Goal: Information Seeking & Learning: Find specific fact

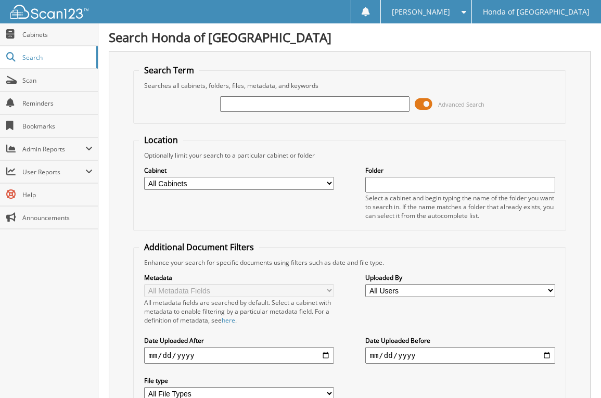
click at [424, 99] on span at bounding box center [424, 104] width 18 height 16
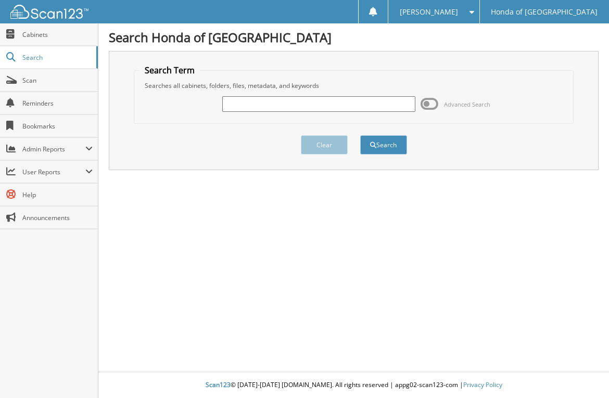
click at [241, 110] on input "text" at bounding box center [318, 104] width 192 height 16
type input "13948B"
click at [389, 143] on button "Search" at bounding box center [383, 144] width 47 height 19
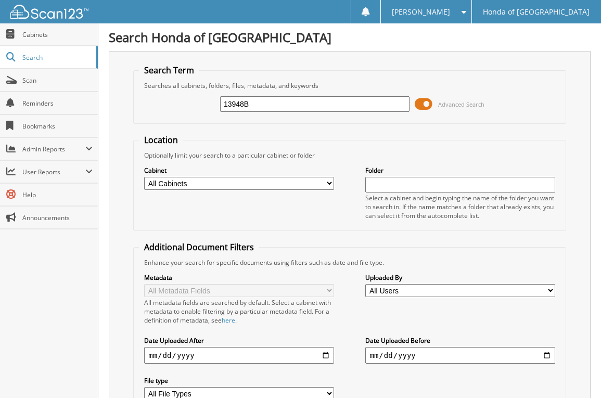
click at [427, 104] on span at bounding box center [424, 104] width 18 height 16
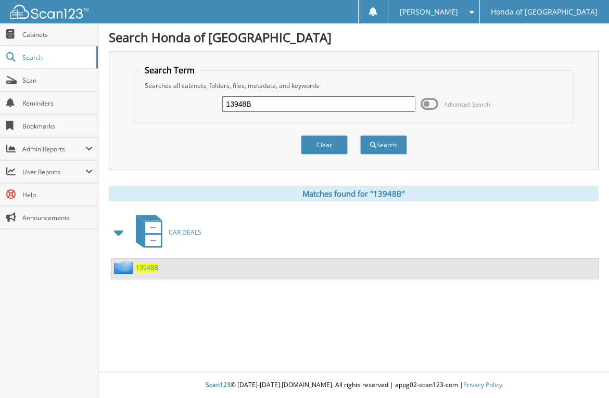
click at [146, 265] on span "13948B" at bounding box center [147, 267] width 22 height 9
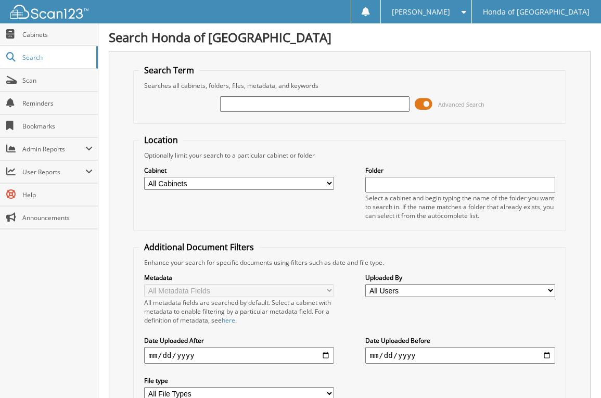
click at [425, 104] on span at bounding box center [424, 104] width 18 height 16
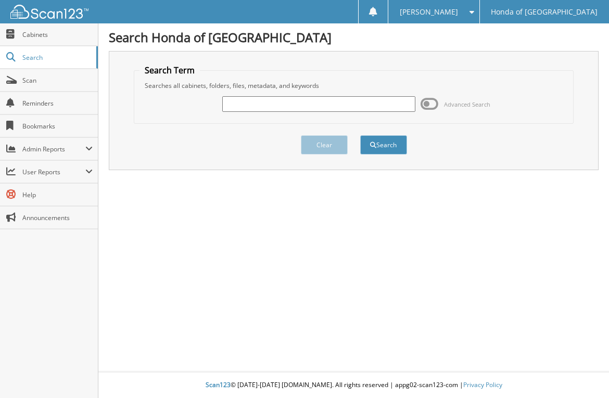
click at [318, 105] on input "text" at bounding box center [318, 104] width 192 height 16
type input "RE077410"
click at [360, 135] on button "Search" at bounding box center [383, 144] width 47 height 19
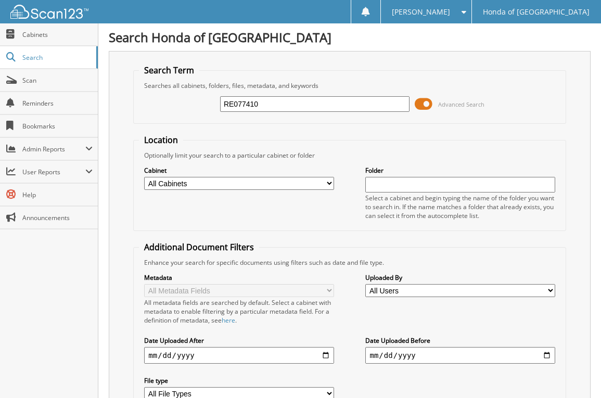
click at [422, 102] on span at bounding box center [424, 104] width 18 height 16
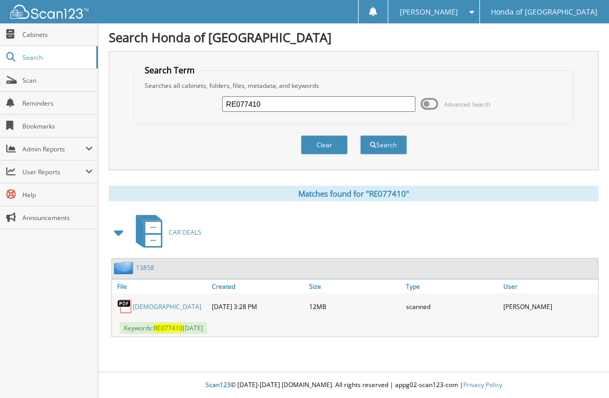
click at [159, 308] on link "[DEMOGRAPHIC_DATA]" at bounding box center [167, 306] width 69 height 9
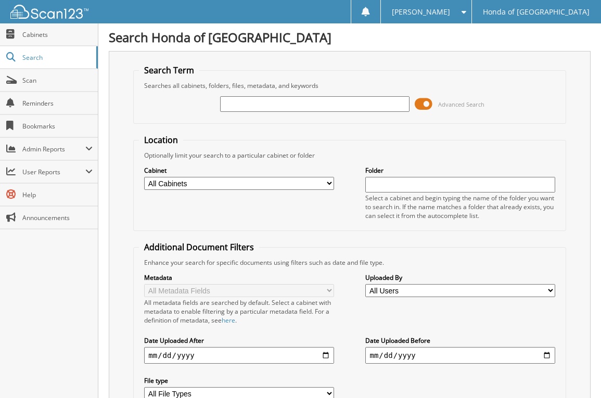
click at [428, 101] on span at bounding box center [424, 104] width 18 height 16
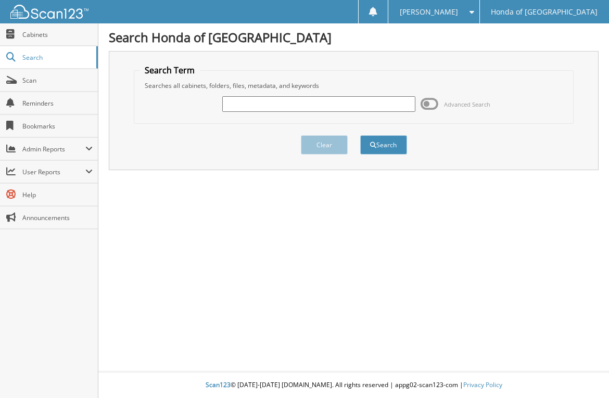
click at [285, 108] on input "text" at bounding box center [318, 104] width 192 height 16
type input "13167"
click at [360, 135] on button "Search" at bounding box center [383, 144] width 47 height 19
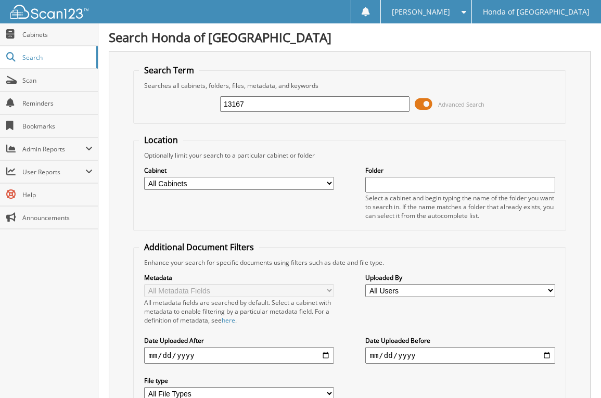
click at [426, 101] on span at bounding box center [424, 104] width 18 height 16
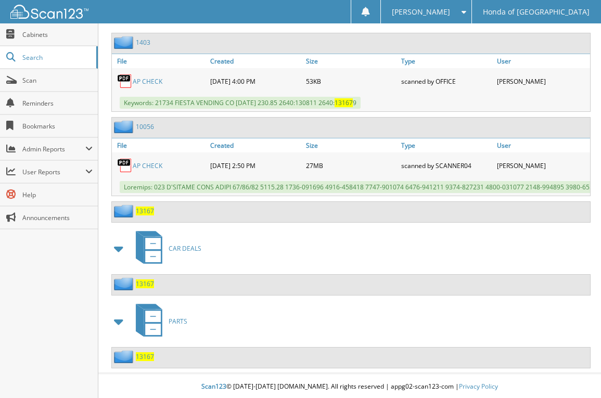
scroll to position [443, 0]
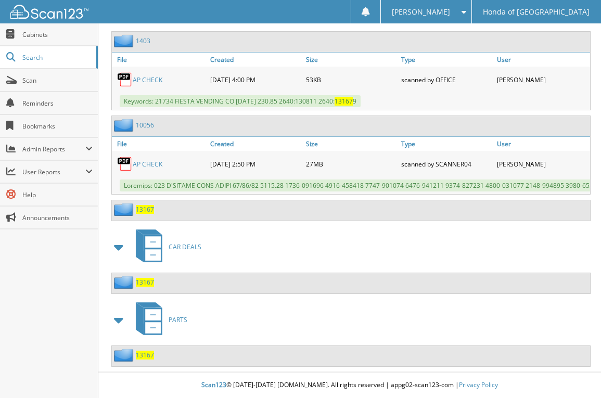
click at [143, 283] on span "13167" at bounding box center [145, 282] width 18 height 9
